Goal: Navigation & Orientation: Find specific page/section

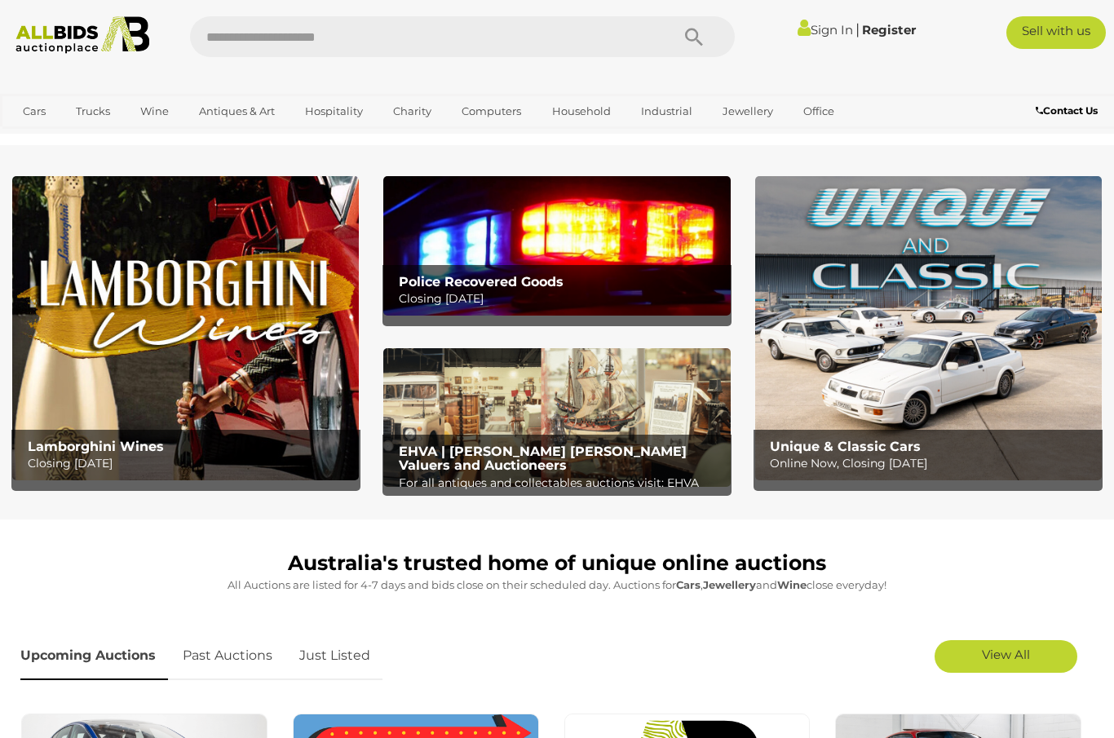
click at [310, 50] on input "text" at bounding box center [422, 36] width 464 height 41
type input "**********"
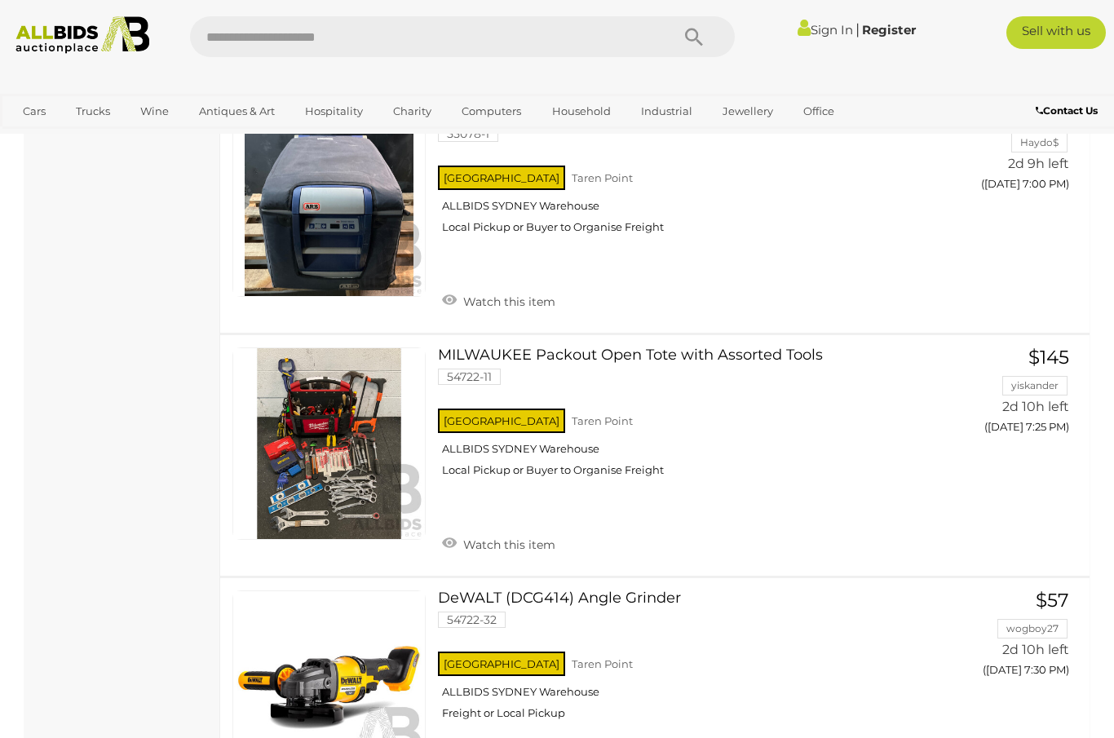
scroll to position [5934, 0]
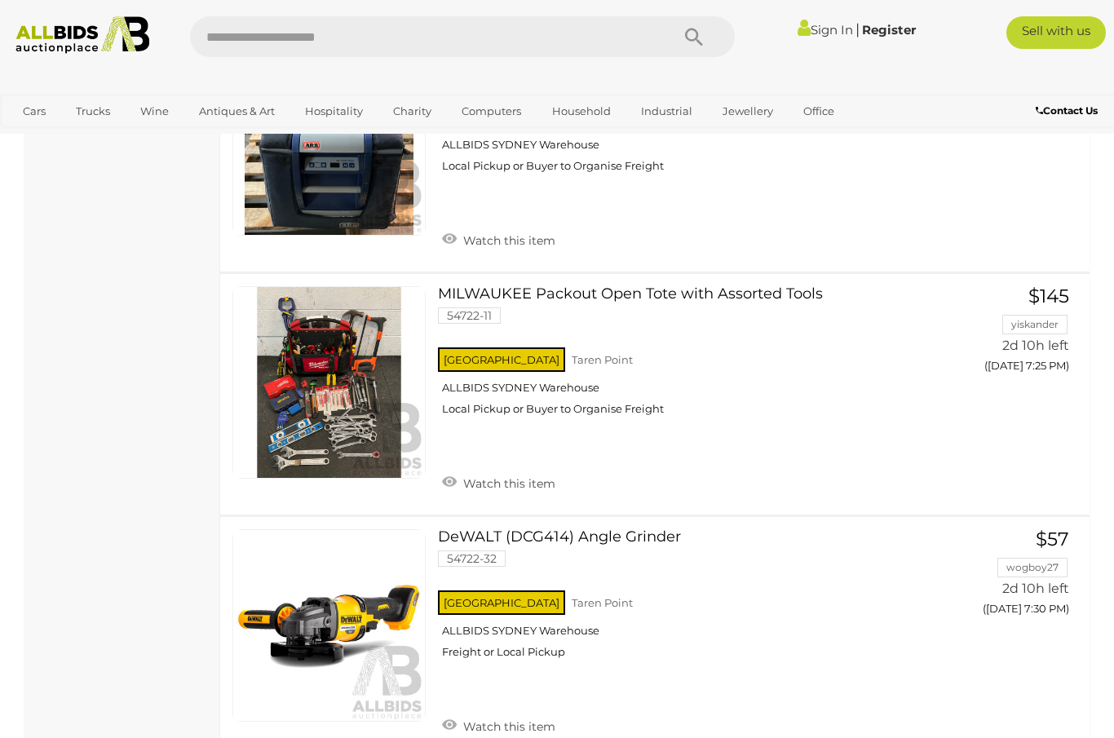
click at [481, 36] on input "text" at bounding box center [422, 36] width 464 height 41
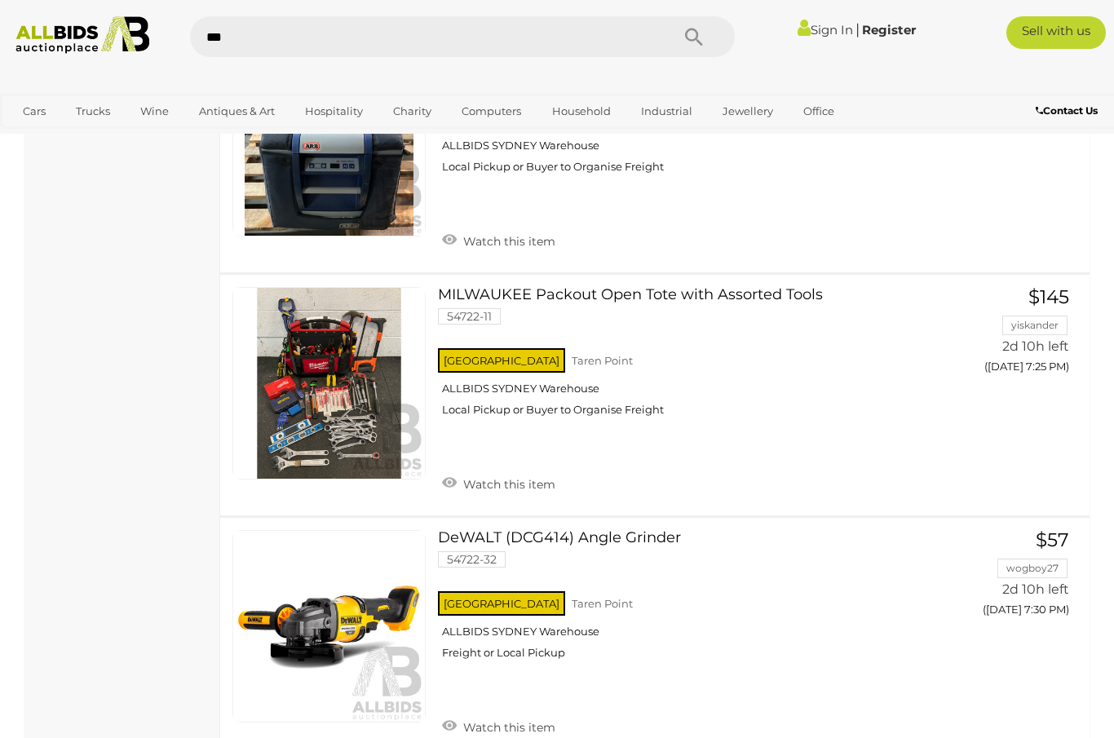
type input "****"
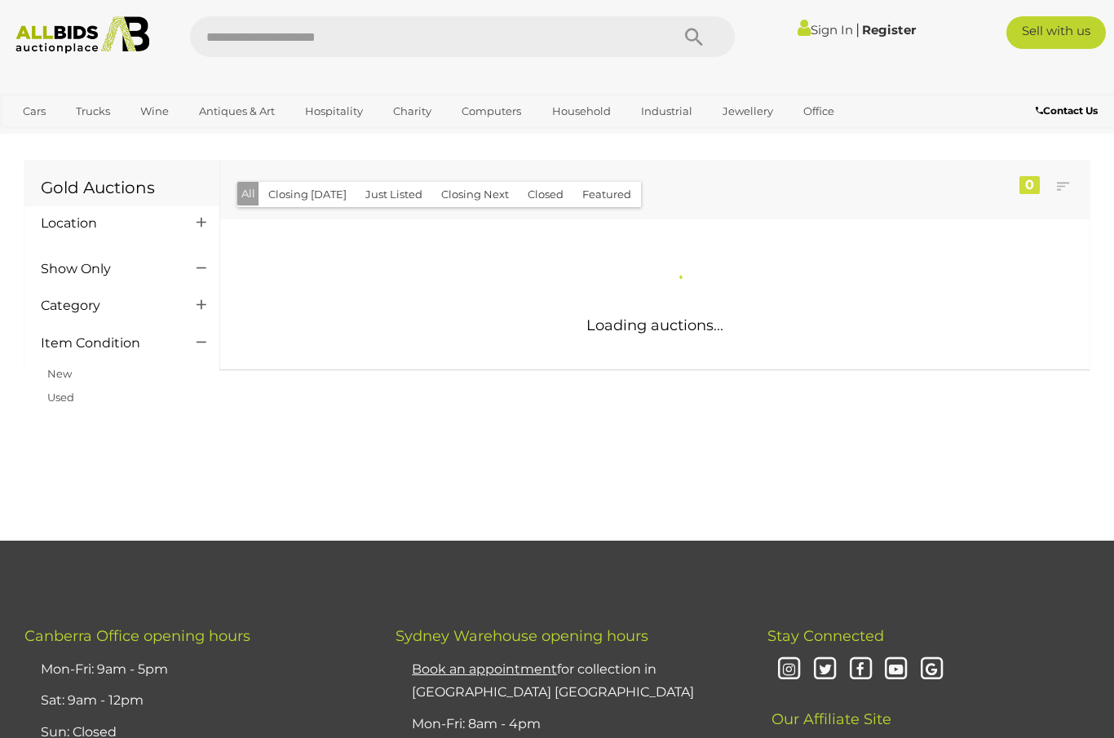
click at [481, 37] on input "text" at bounding box center [422, 36] width 464 height 41
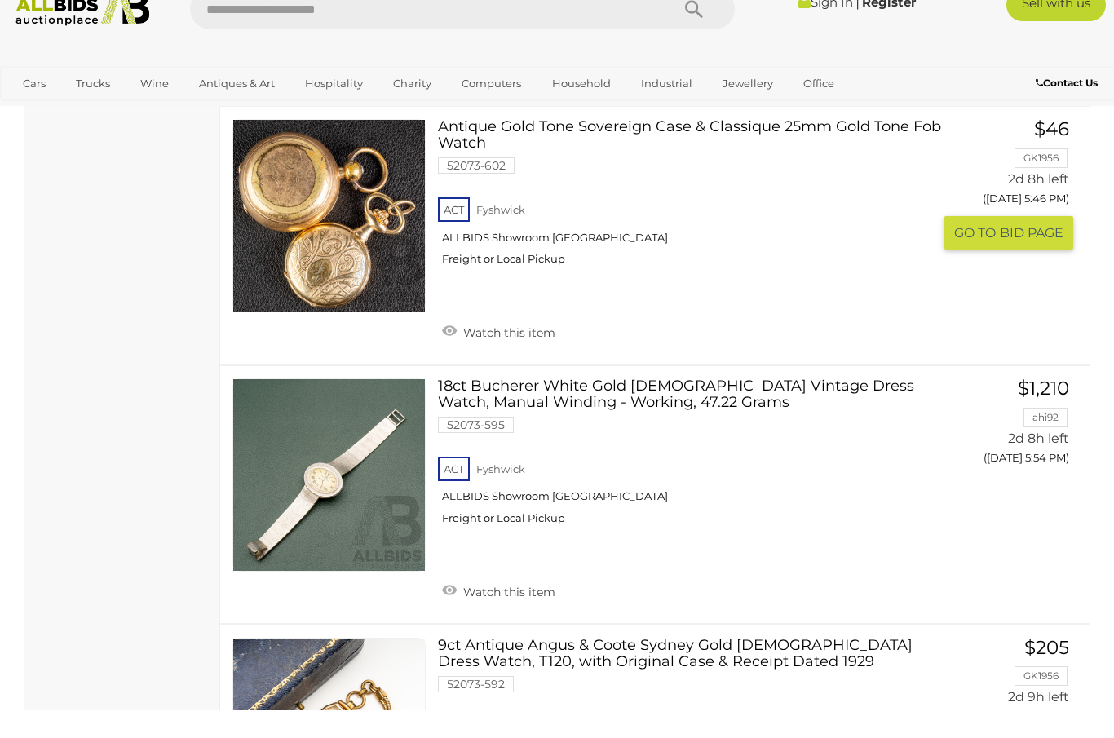
scroll to position [4849, 0]
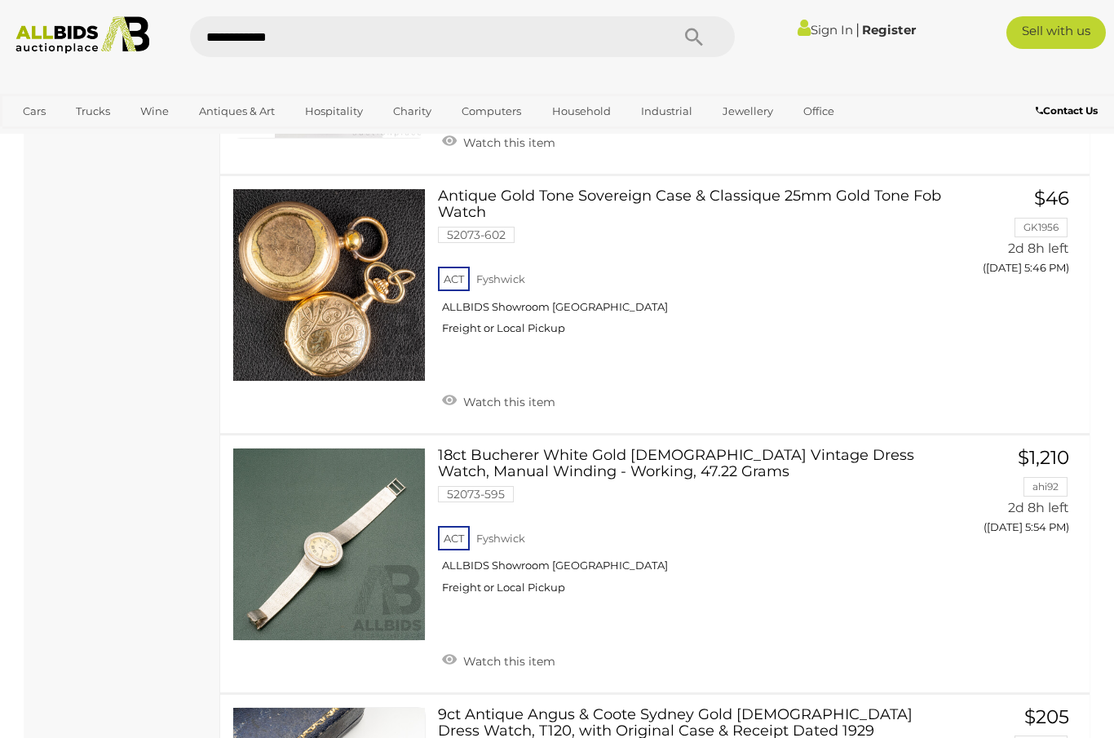
type input "**********"
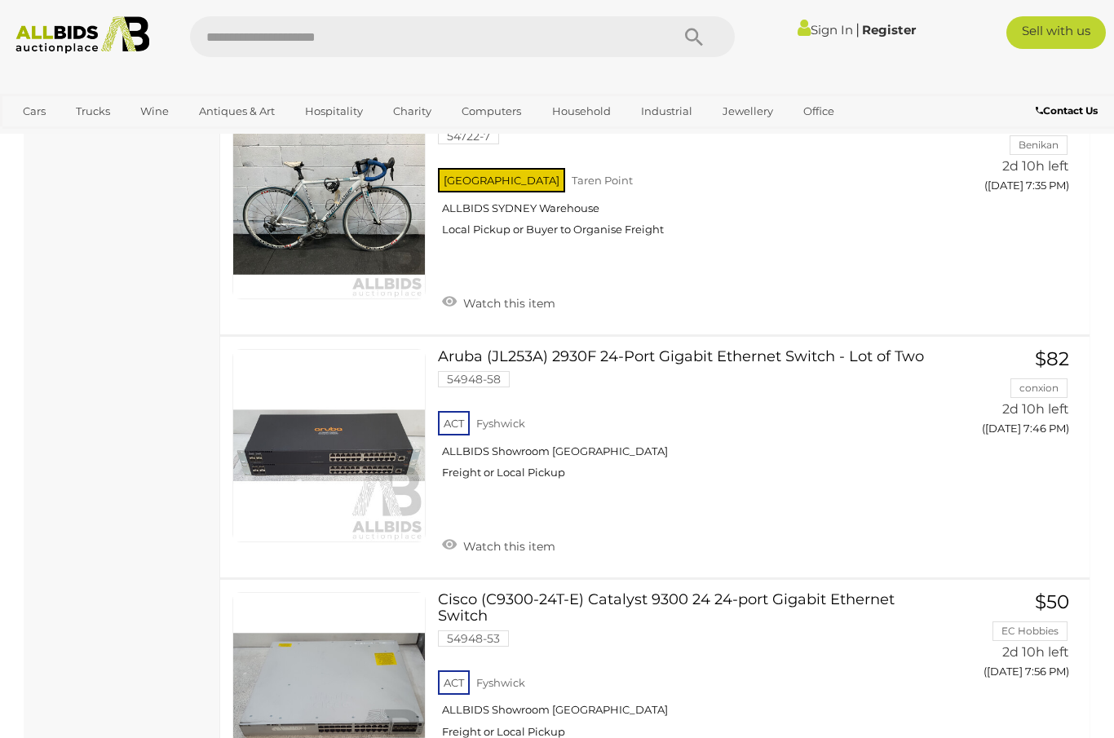
scroll to position [10903, 0]
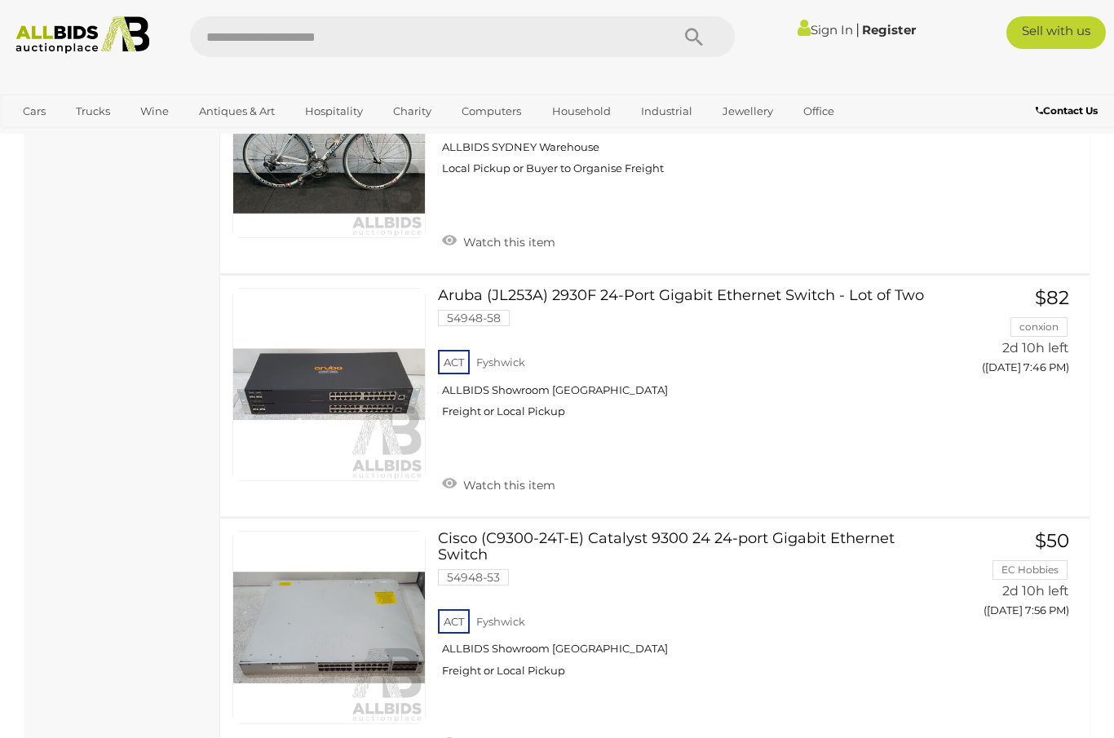
click at [66, 33] on img at bounding box center [82, 35] width 148 height 38
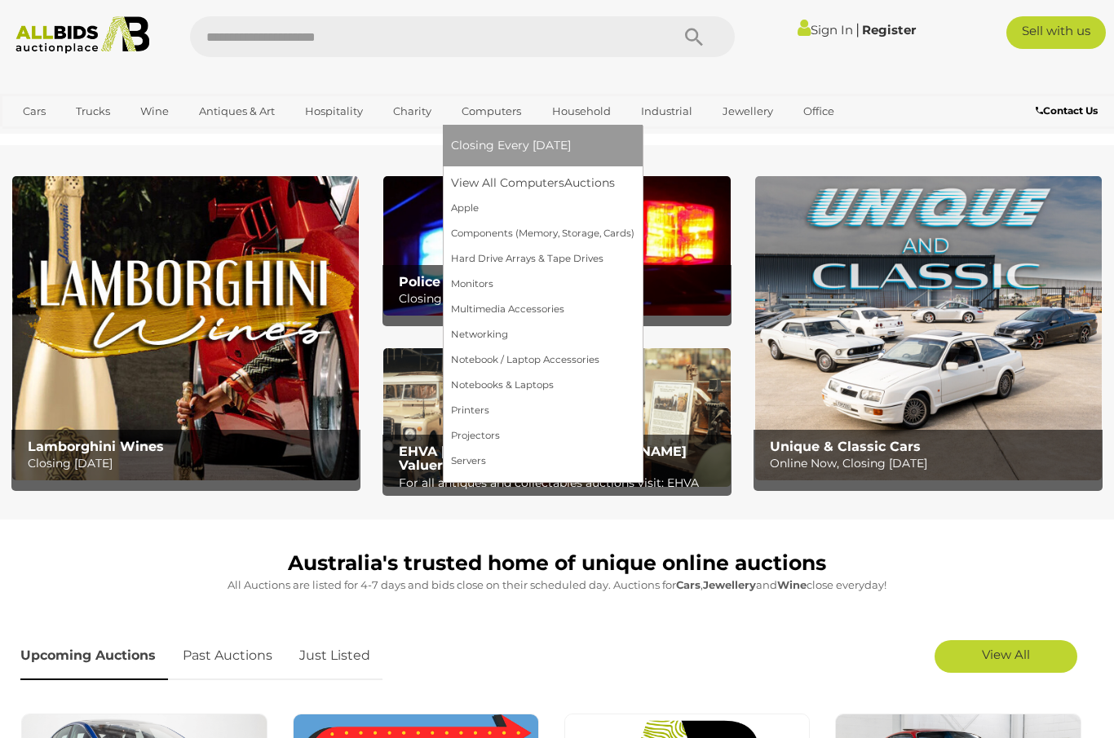
click at [472, 117] on link "Computers" at bounding box center [491, 111] width 81 height 27
click at [514, 186] on link "View All Computers Auctions" at bounding box center [542, 182] width 183 height 25
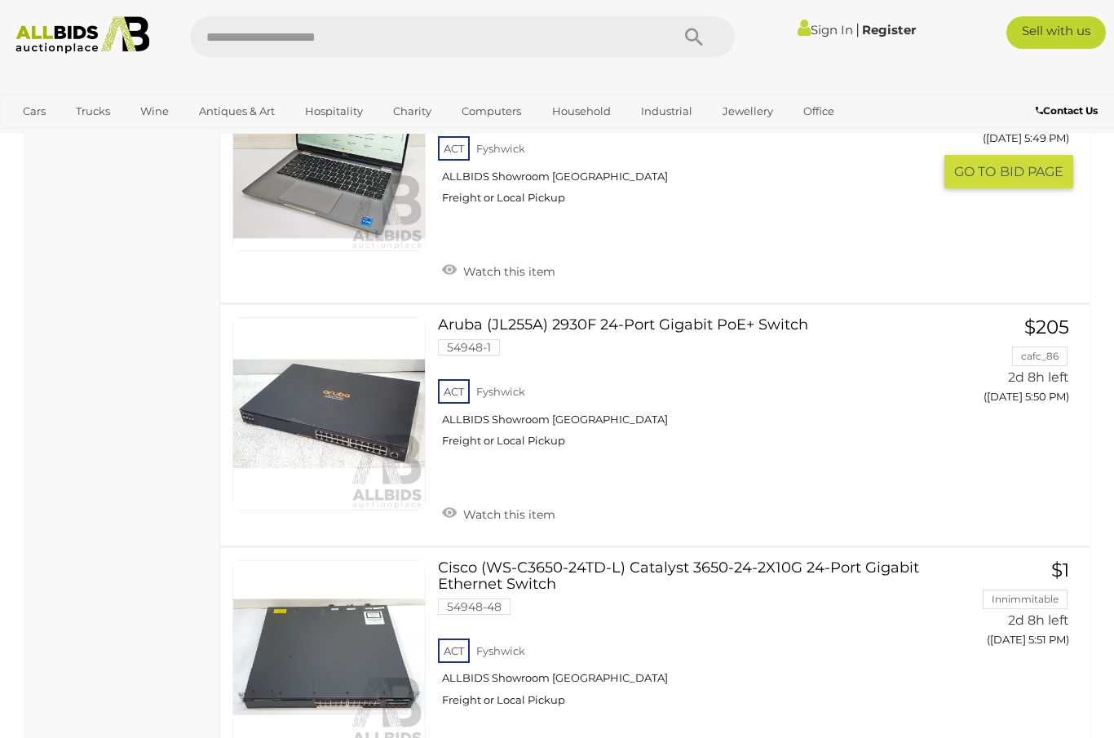
scroll to position [1392, 0]
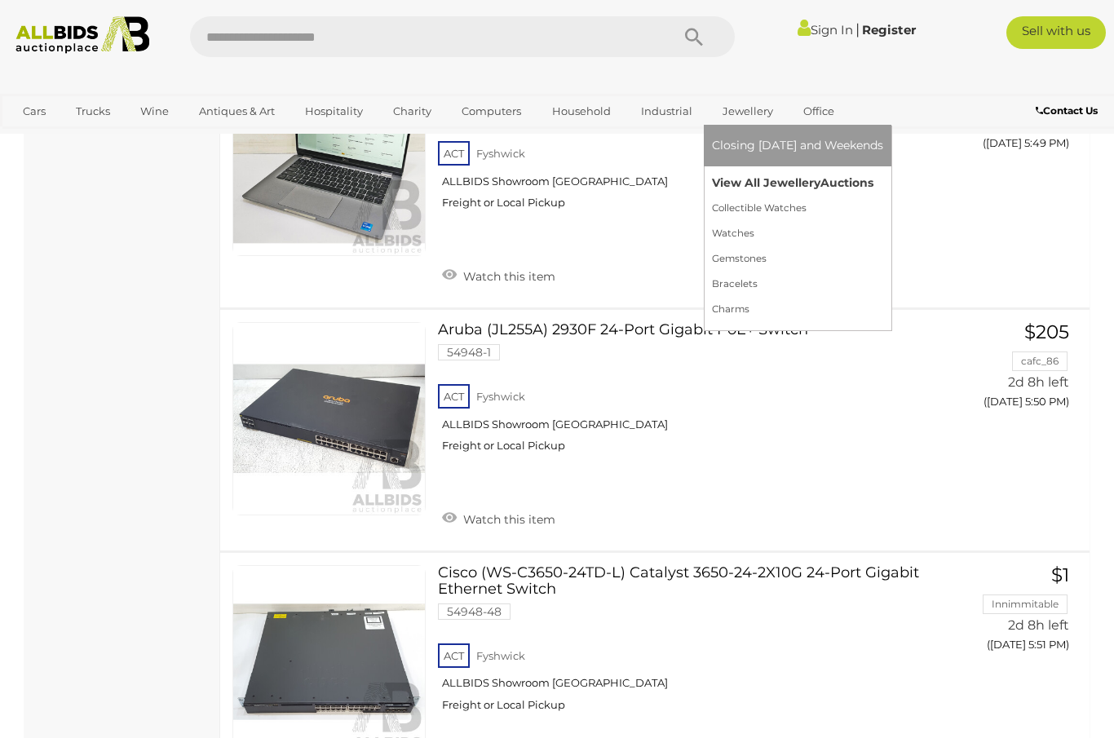
click at [751, 184] on link "View All Jewellery Auctions" at bounding box center [797, 182] width 171 height 25
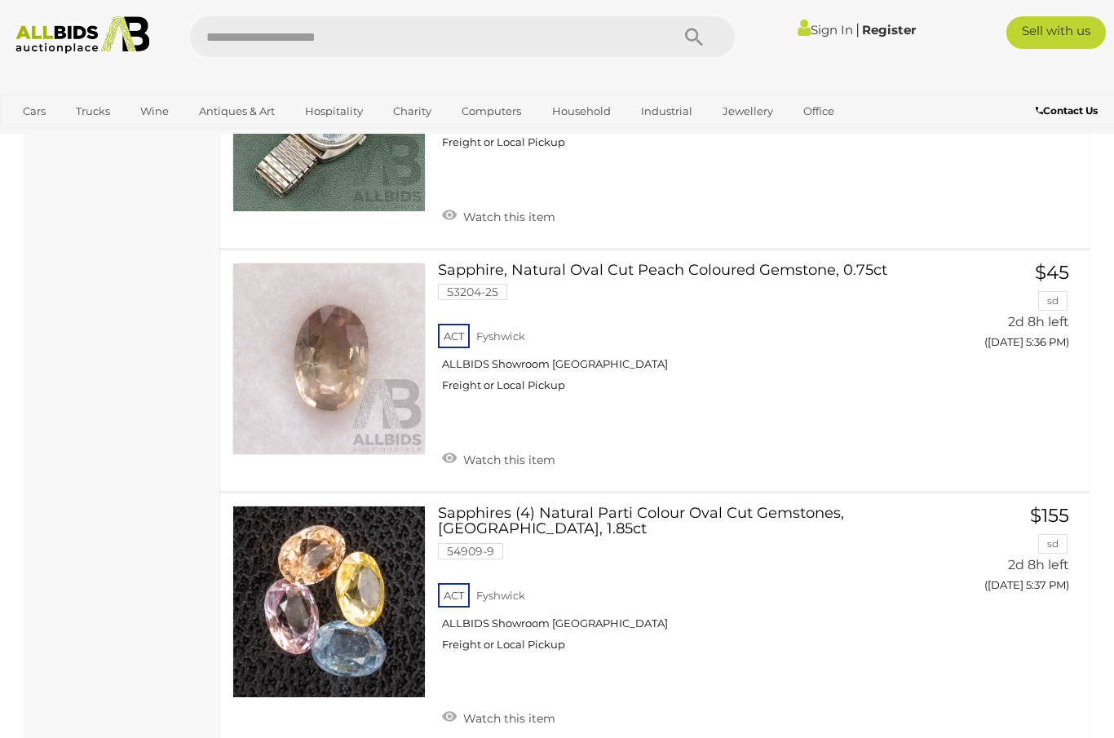
scroll to position [2094, 0]
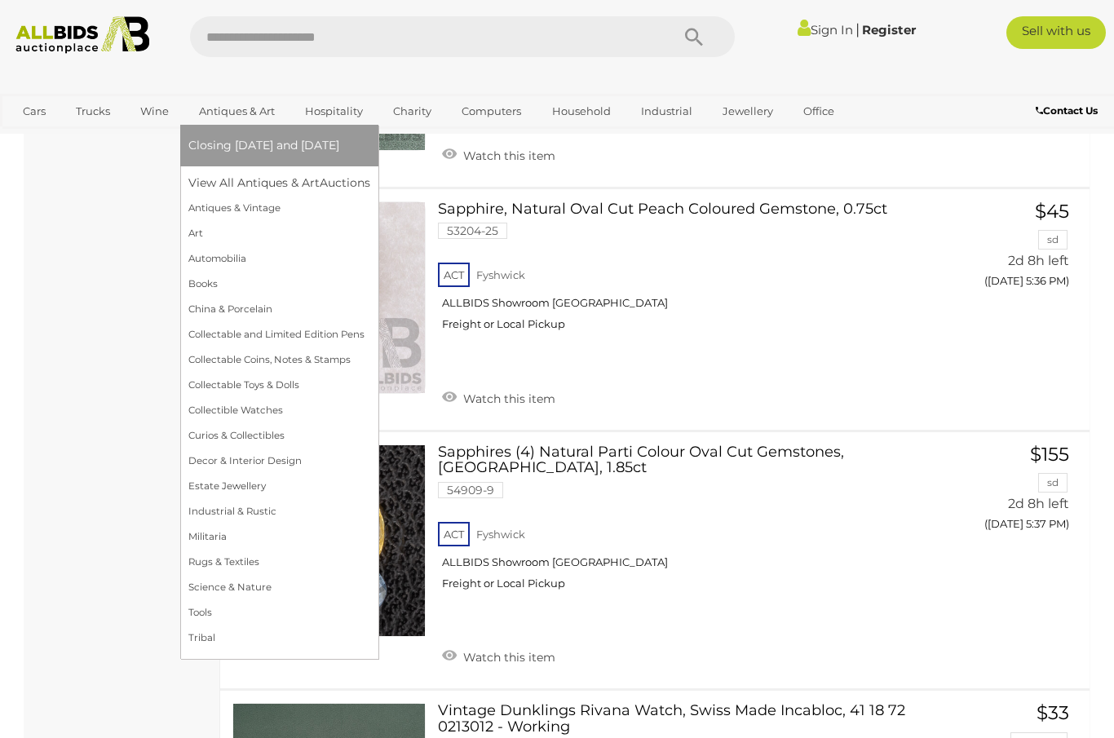
drag, startPoint x: 220, startPoint y: 115, endPoint x: 237, endPoint y: 110, distance: 17.8
click at [237, 110] on link "Antiques & Art" at bounding box center [236, 111] width 97 height 27
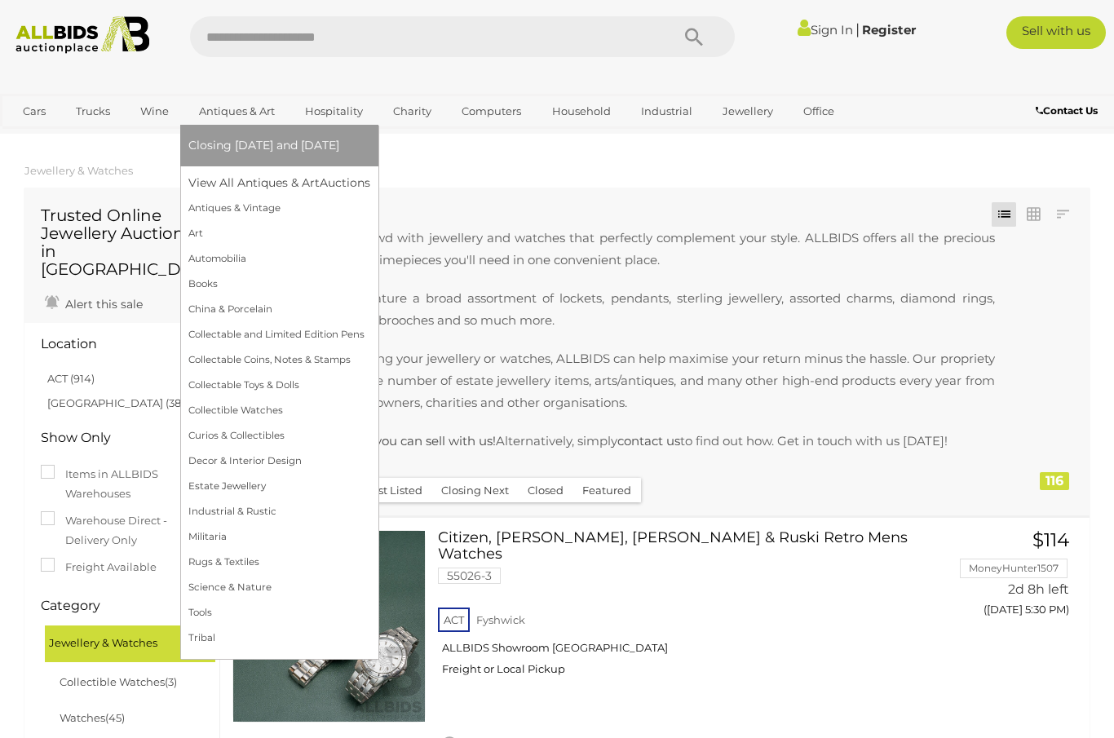
click at [237, 110] on link "Antiques & Art" at bounding box center [236, 111] width 97 height 27
click at [217, 183] on link "View All Antiques & Art Auctions" at bounding box center [284, 182] width 192 height 25
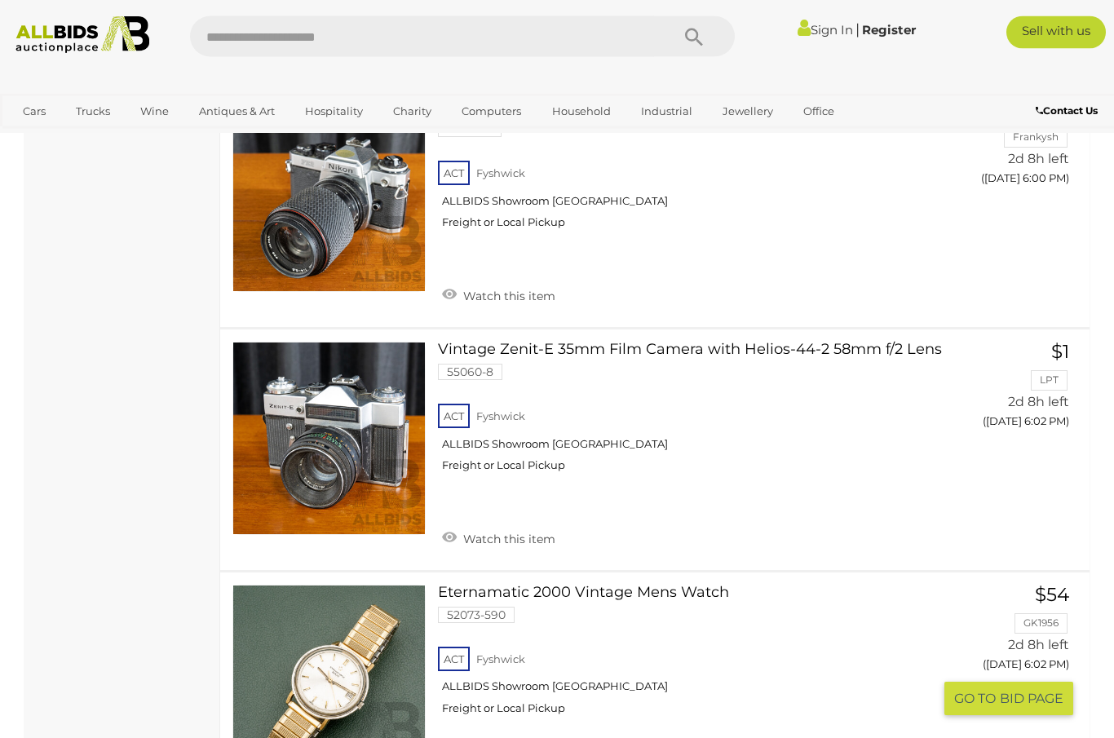
scroll to position [12379, 0]
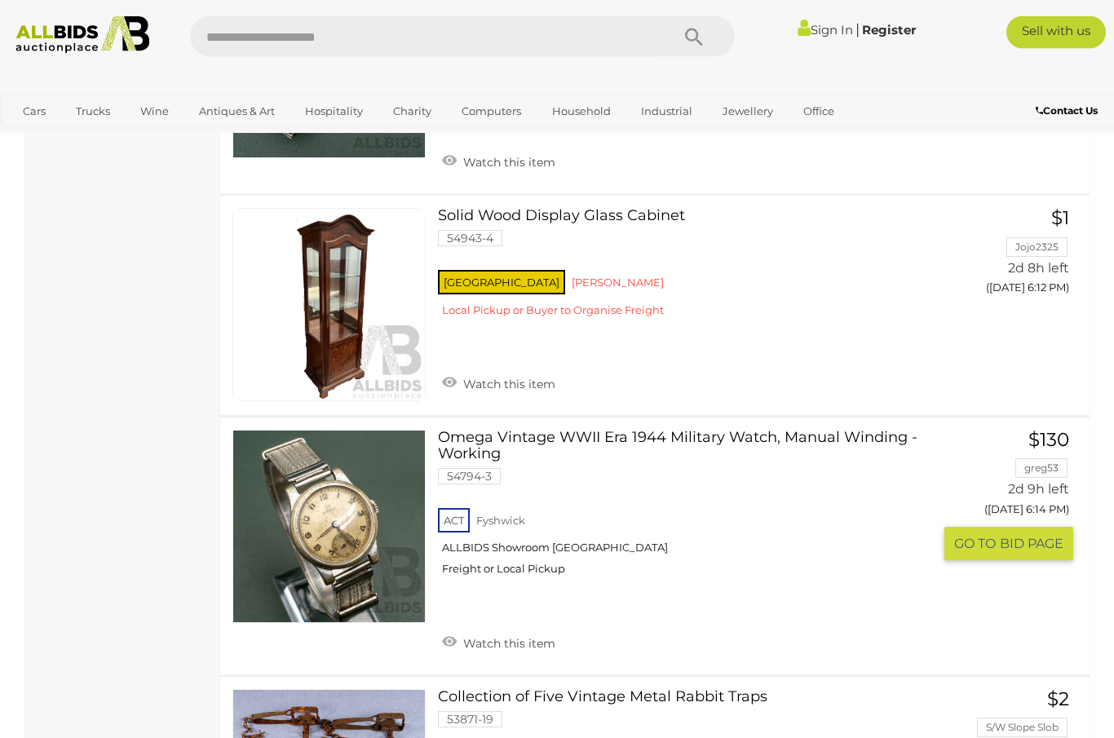
scroll to position [3089, 0]
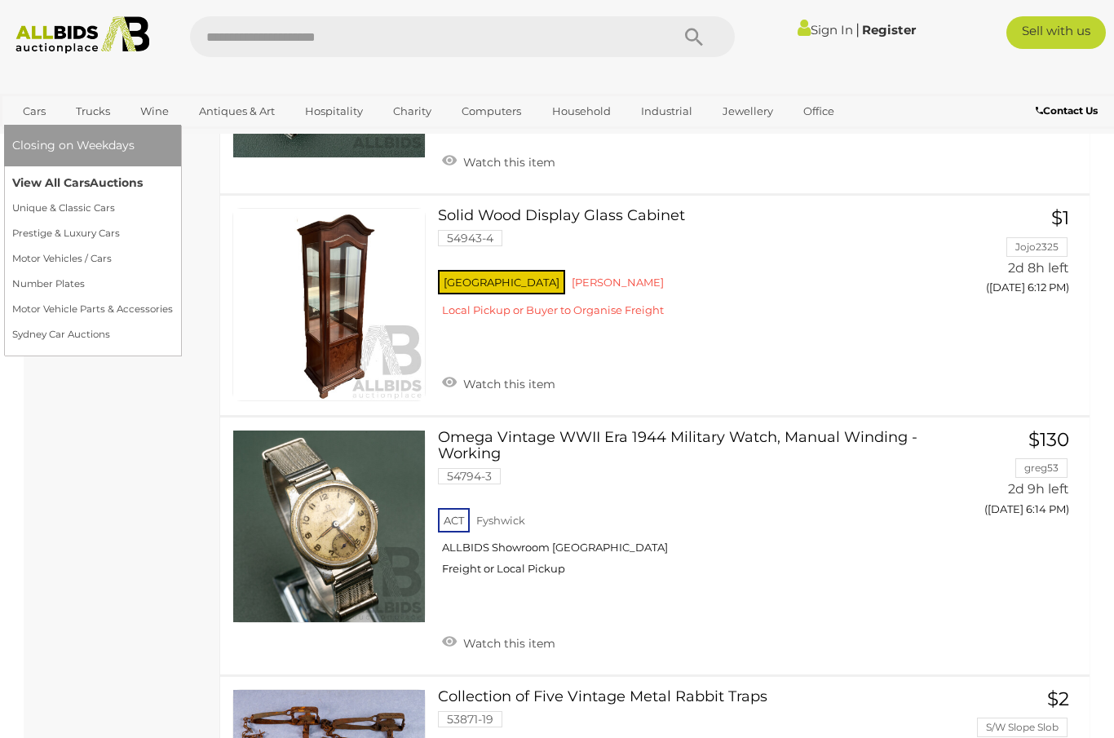
click at [41, 187] on link "View All Cars Auctions" at bounding box center [92, 182] width 161 height 25
